Goal: Communication & Community: Answer question/provide support

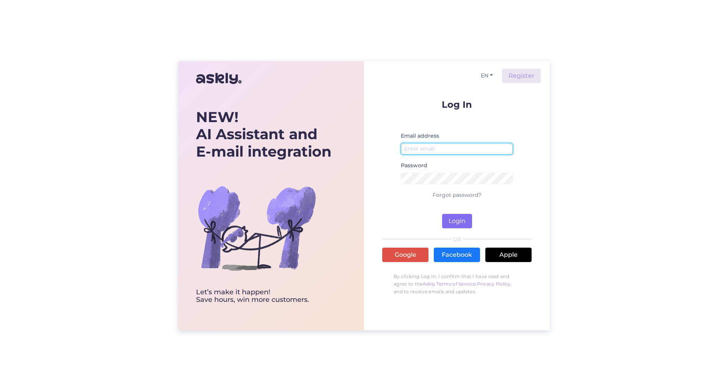
type input "[EMAIL_ADDRESS][DOMAIN_NAME]"
click at [463, 216] on button "Login" at bounding box center [457, 221] width 30 height 14
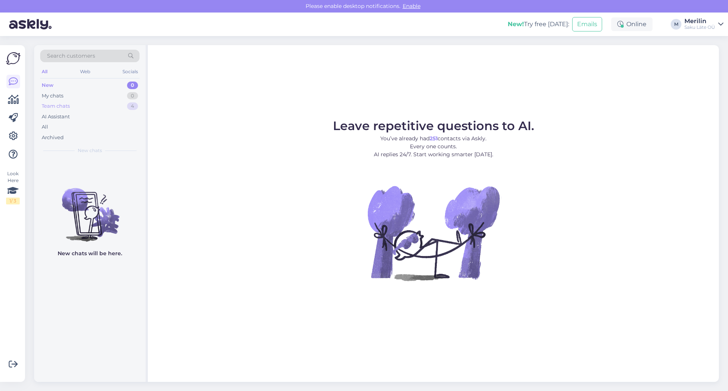
click at [66, 107] on div "Team chats" at bounding box center [56, 106] width 28 height 8
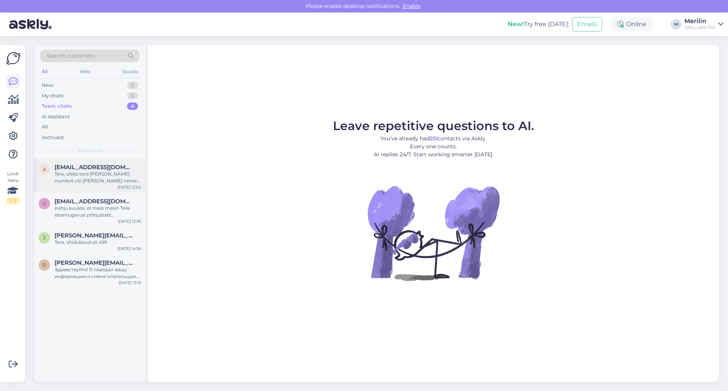
click at [84, 173] on div "Tere, oleks tore [PERSON_NAME] numbrit või [PERSON_NAME] nimele tehtud leping (…" at bounding box center [98, 178] width 86 height 14
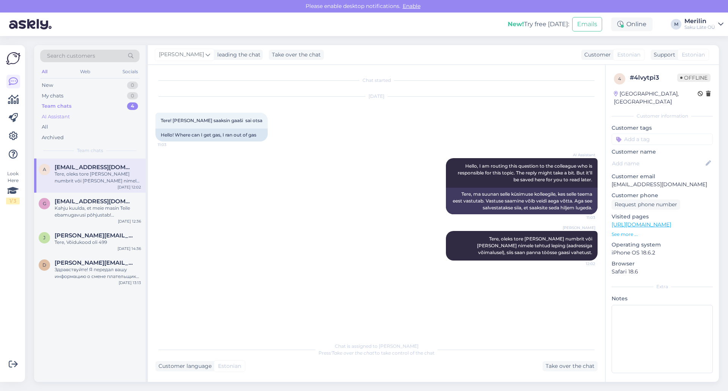
click at [60, 116] on div "AI Assistant" at bounding box center [56, 117] width 28 height 8
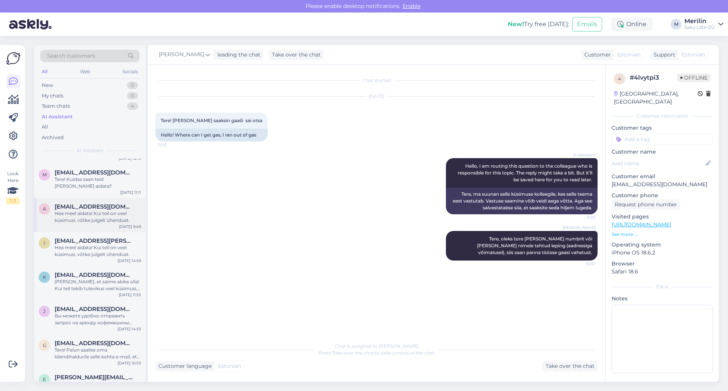
scroll to position [473, 0]
click at [95, 237] on span "[EMAIL_ADDRESS][PERSON_NAME][DOMAIN_NAME]" at bounding box center [94, 240] width 79 height 7
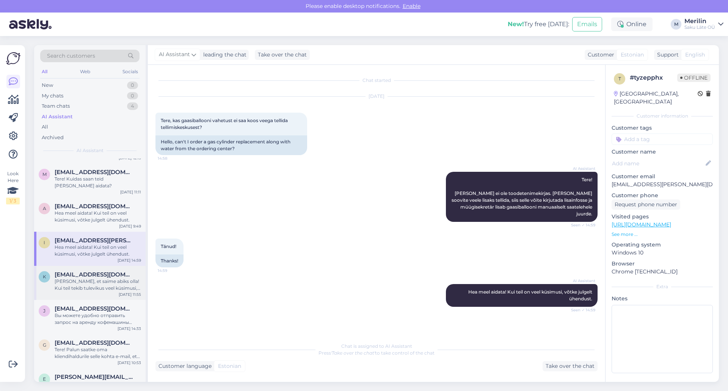
click at [72, 278] on div "[PERSON_NAME], et saime abiks olla! Kui teil tekib tulevikus veel küsimusi, and…" at bounding box center [98, 285] width 86 height 14
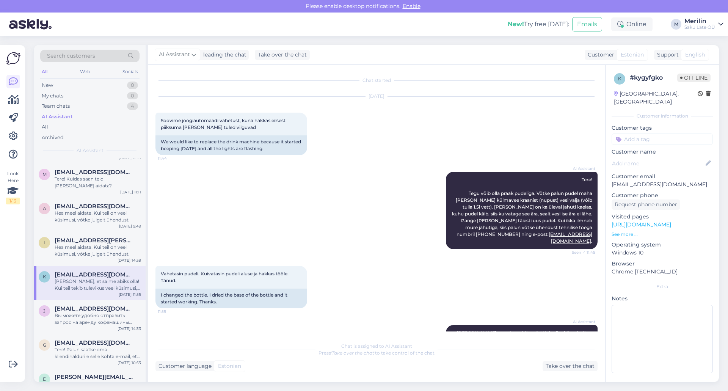
scroll to position [18, 0]
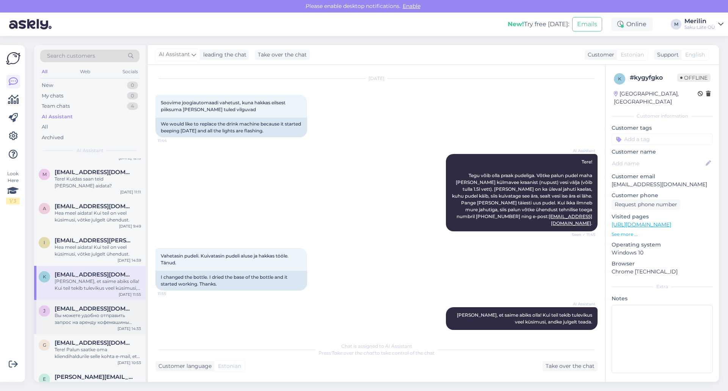
click at [120, 312] on div "Вы можете удобно отправить запрос на аренду кофемашины через наш сайт: [URL][DO…" at bounding box center [98, 319] width 86 height 14
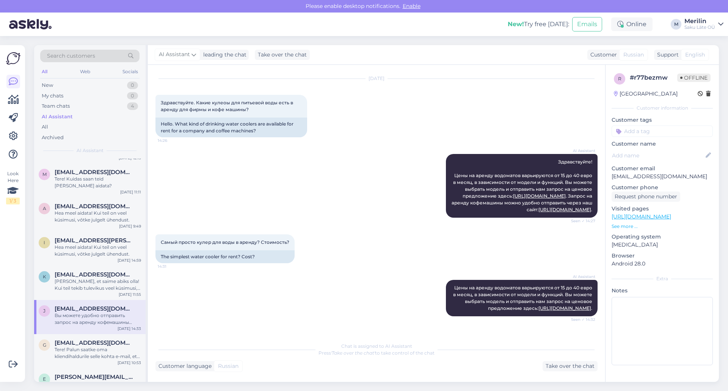
scroll to position [110, 0]
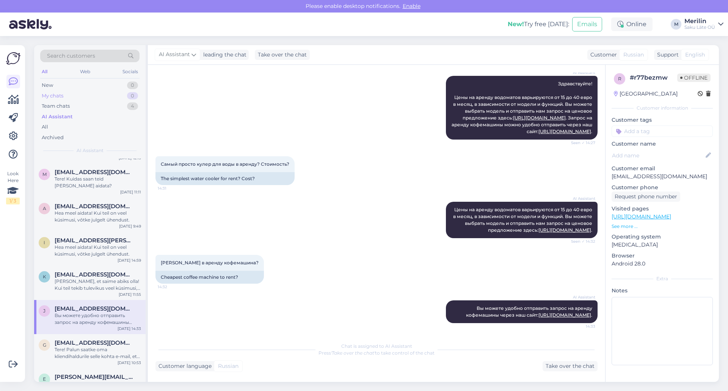
click at [61, 94] on div "My chats" at bounding box center [53, 96] width 22 height 8
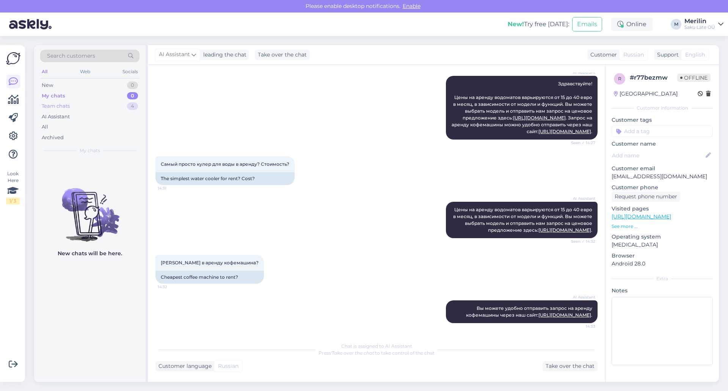
click at [63, 102] on div "Team chats" at bounding box center [56, 106] width 28 height 8
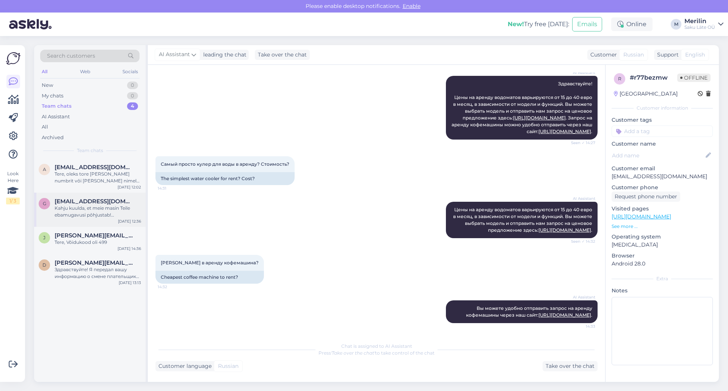
click at [92, 212] on div "Kahju kuulda, et meie masin Teile ebamugavusi põhjustab! [GEOGRAPHIC_DATA] on t…" at bounding box center [98, 212] width 86 height 14
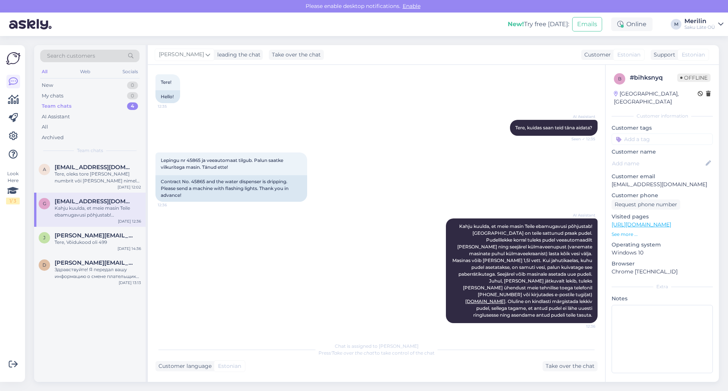
scroll to position [31, 0]
